Goal: Entertainment & Leisure: Consume media (video, audio)

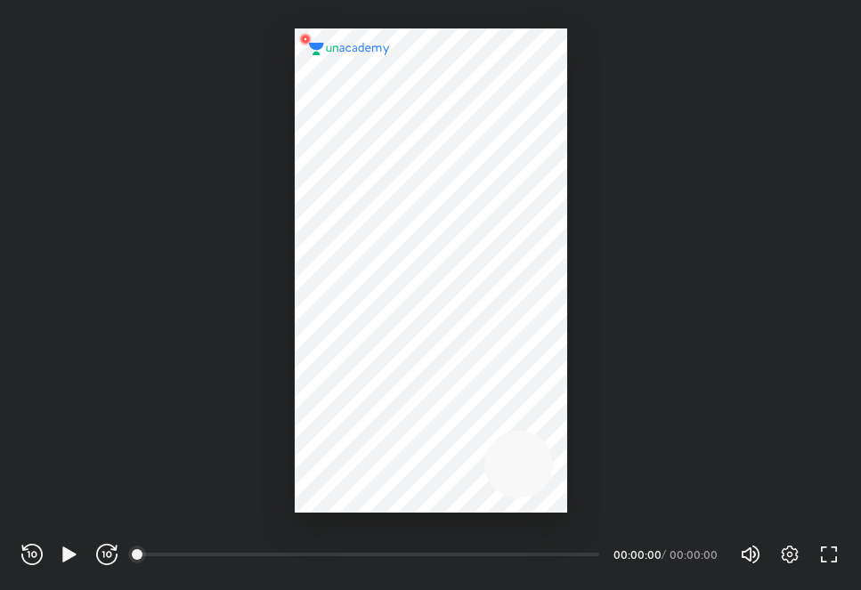
scroll to position [590, 861]
click at [61, 556] on icon "button" at bounding box center [69, 554] width 21 height 21
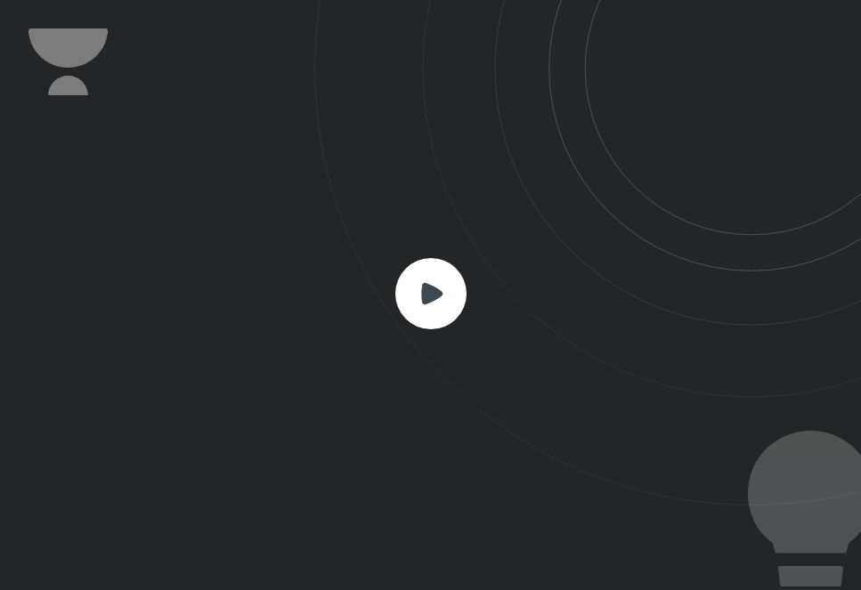
click at [444, 275] on rect at bounding box center [430, 293] width 71 height 71
click at [433, 278] on rect at bounding box center [430, 293] width 71 height 71
click at [431, 287] on icon at bounding box center [431, 292] width 21 height 21
click at [409, 304] on rect at bounding box center [430, 293] width 71 height 71
click at [430, 297] on icon at bounding box center [431, 292] width 21 height 21
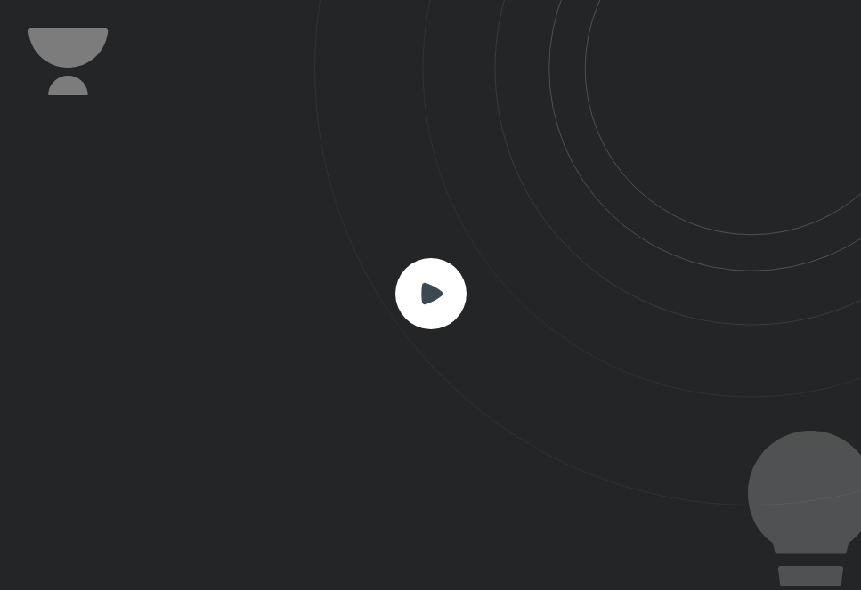
click at [430, 297] on icon at bounding box center [431, 292] width 21 height 21
click at [432, 291] on icon at bounding box center [431, 292] width 21 height 21
click at [409, 289] on rect at bounding box center [430, 293] width 71 height 71
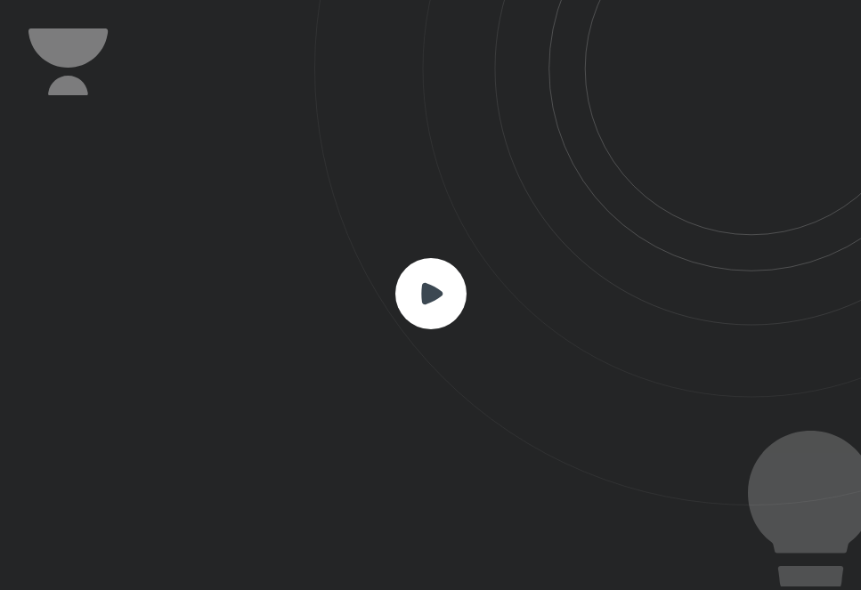
click at [414, 288] on rect at bounding box center [430, 293] width 71 height 71
click at [491, 303] on icon at bounding box center [587, 253] width 547 height 506
click at [409, 294] on rect at bounding box center [430, 293] width 71 height 71
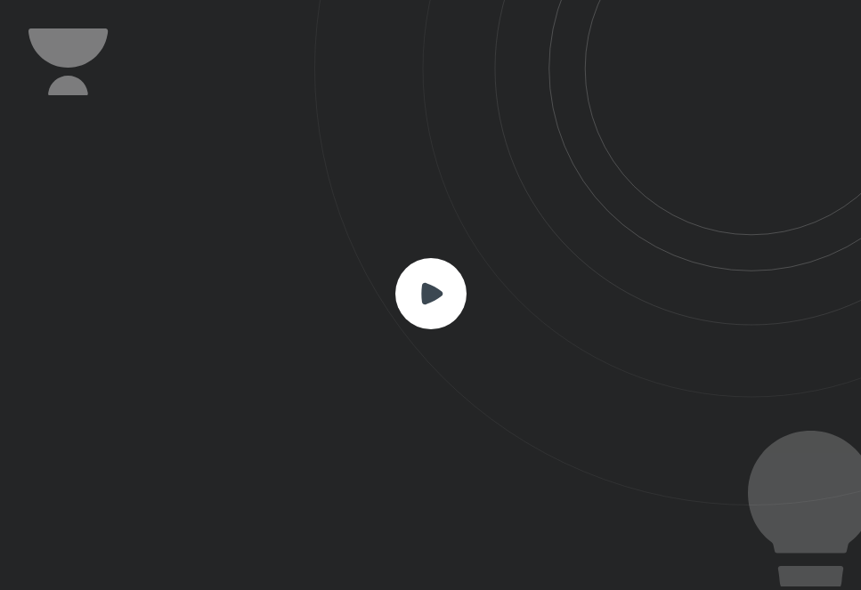
click at [469, 288] on icon at bounding box center [587, 253] width 547 height 506
click at [440, 302] on rect at bounding box center [430, 293] width 71 height 71
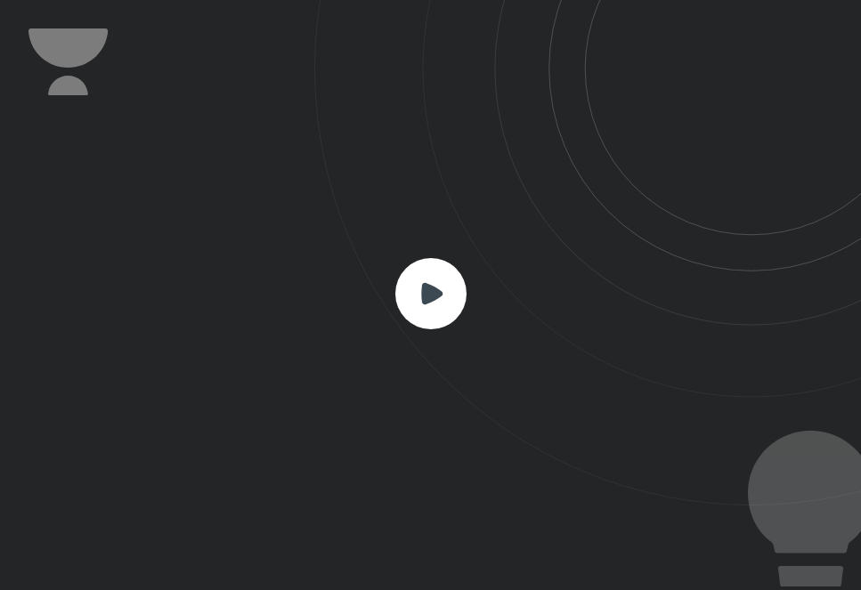
click at [393, 304] on icon at bounding box center [587, 253] width 547 height 506
drag, startPoint x: 440, startPoint y: 302, endPoint x: 350, endPoint y: 288, distance: 91.0
click at [350, 288] on icon at bounding box center [587, 253] width 547 height 506
drag, startPoint x: 350, startPoint y: 288, endPoint x: 444, endPoint y: 276, distance: 95.1
click at [350, 287] on icon at bounding box center [587, 253] width 547 height 506
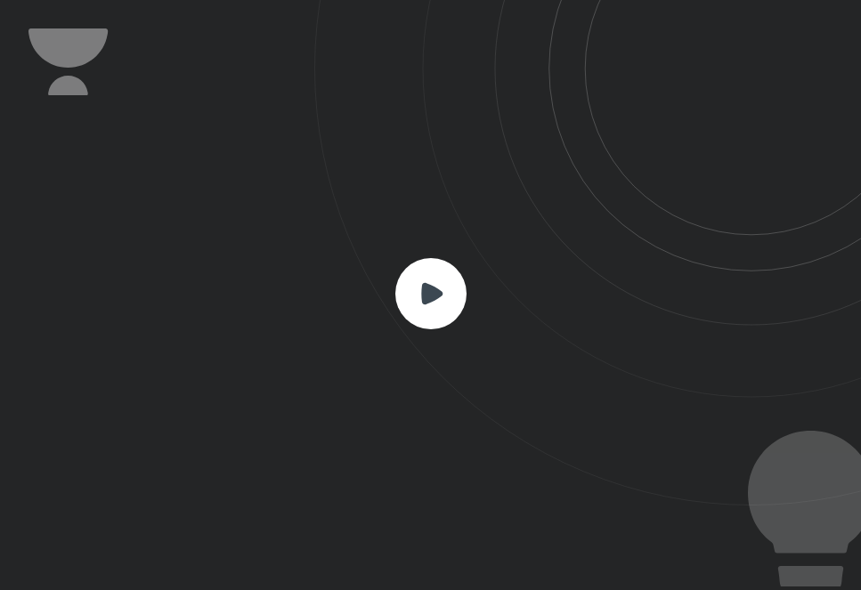
click at [450, 276] on rect at bounding box center [430, 293] width 71 height 71
click at [446, 280] on rect at bounding box center [430, 293] width 71 height 71
click at [437, 304] on rect at bounding box center [430, 293] width 71 height 71
click at [438, 304] on rect at bounding box center [430, 293] width 71 height 71
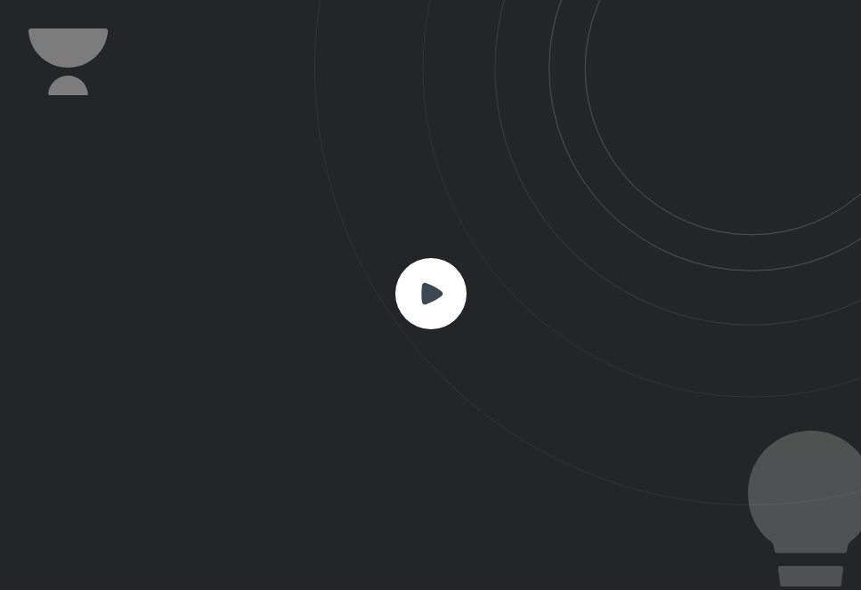
click at [431, 304] on rect at bounding box center [430, 293] width 71 height 71
click at [426, 301] on icon at bounding box center [431, 292] width 21 height 21
click at [426, 300] on icon at bounding box center [431, 292] width 21 height 21
click at [853, 396] on icon at bounding box center [587, 253] width 547 height 506
